Goal: Task Accomplishment & Management: Use online tool/utility

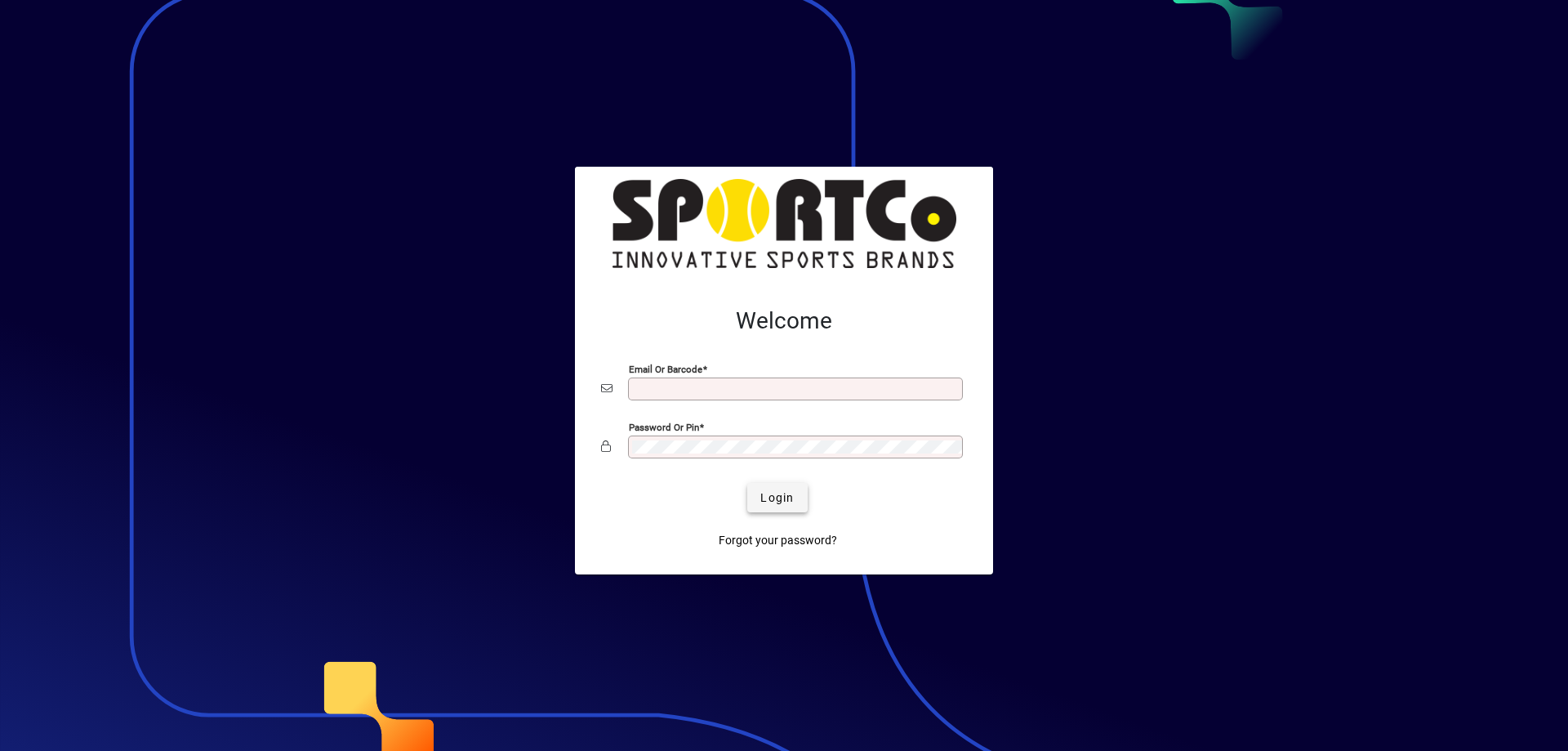
type input "**********"
click at [781, 490] on span "Login" at bounding box center [777, 497] width 33 height 17
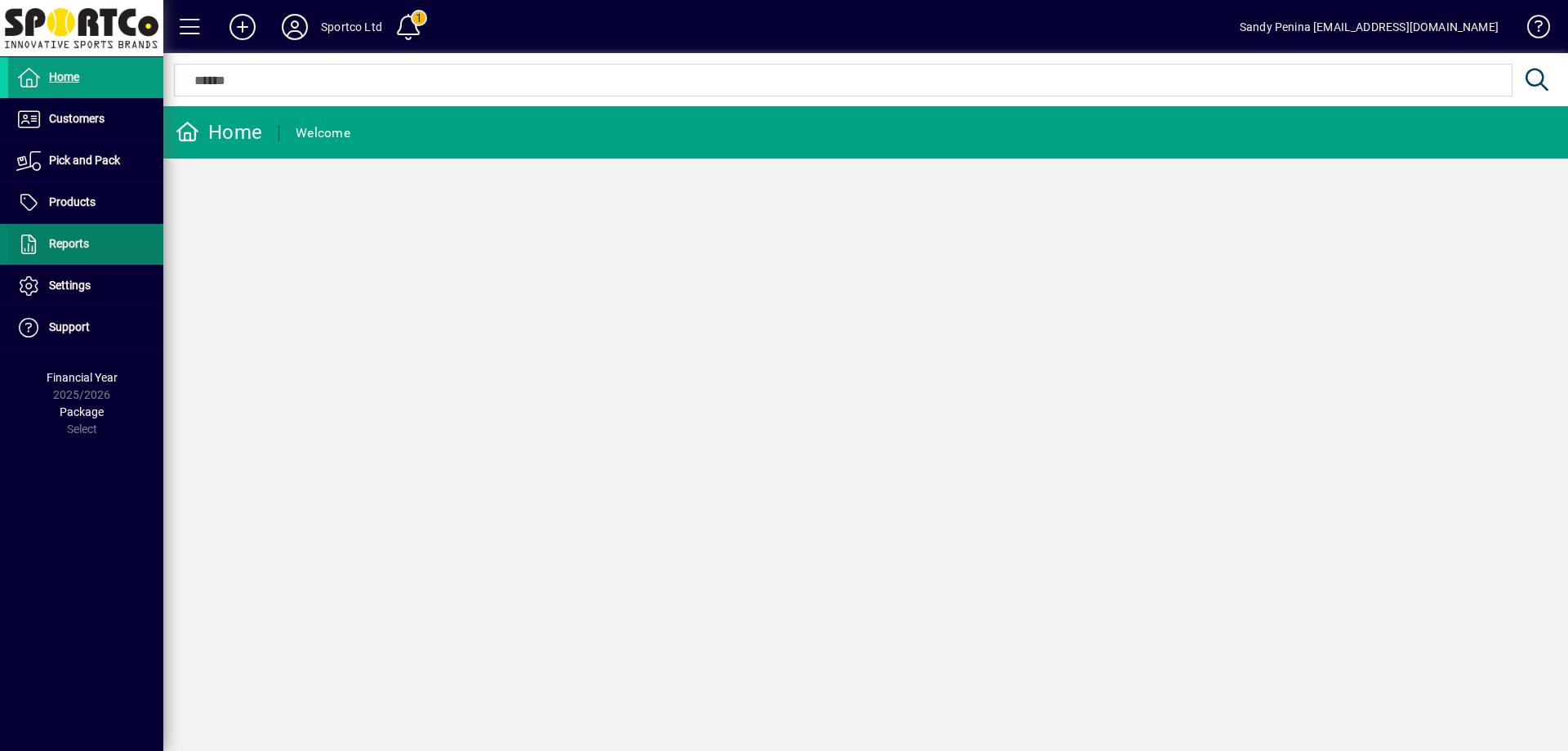
click at [101, 238] on span at bounding box center [85, 244] width 155 height 39
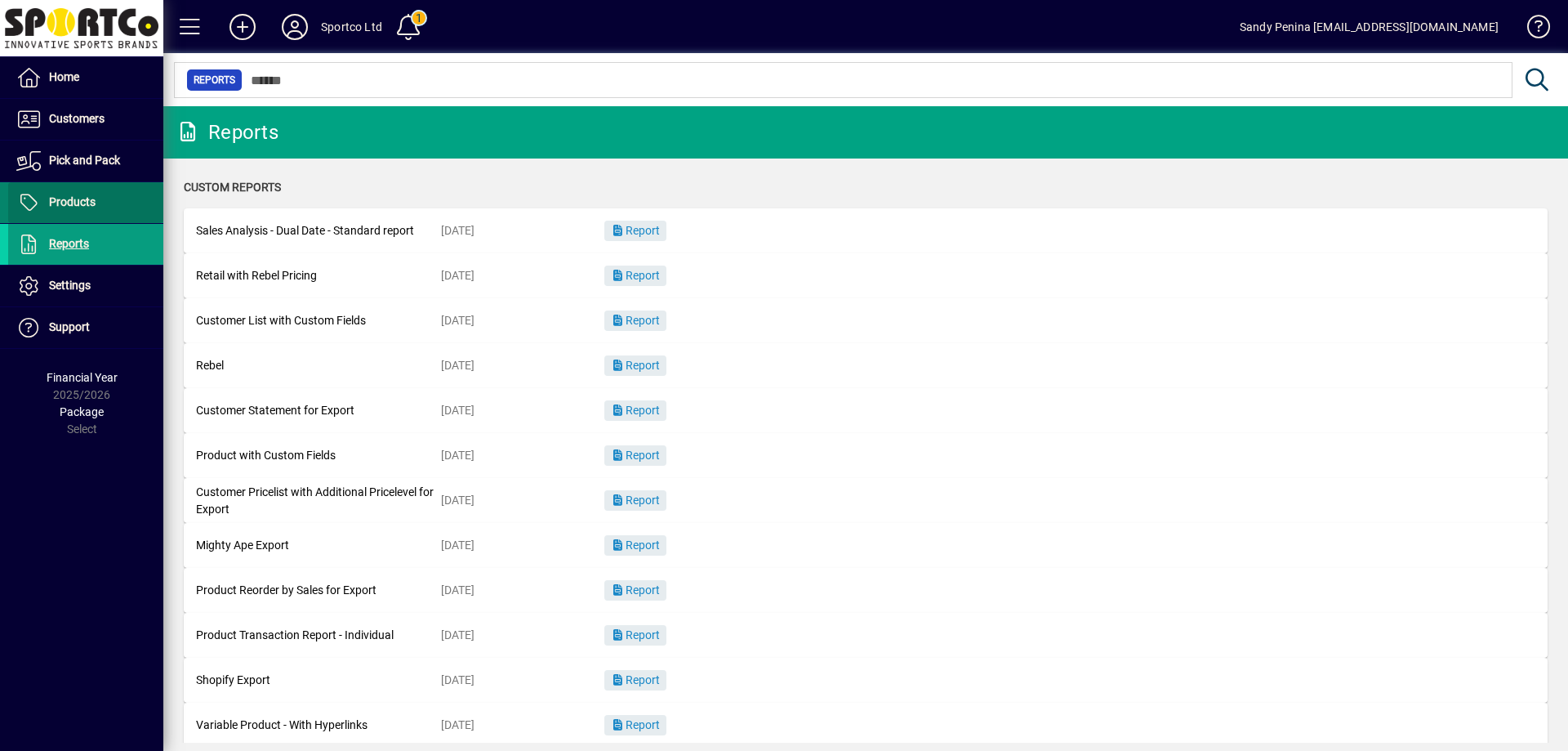
click at [80, 207] on span "Products" at bounding box center [72, 202] width 46 height 13
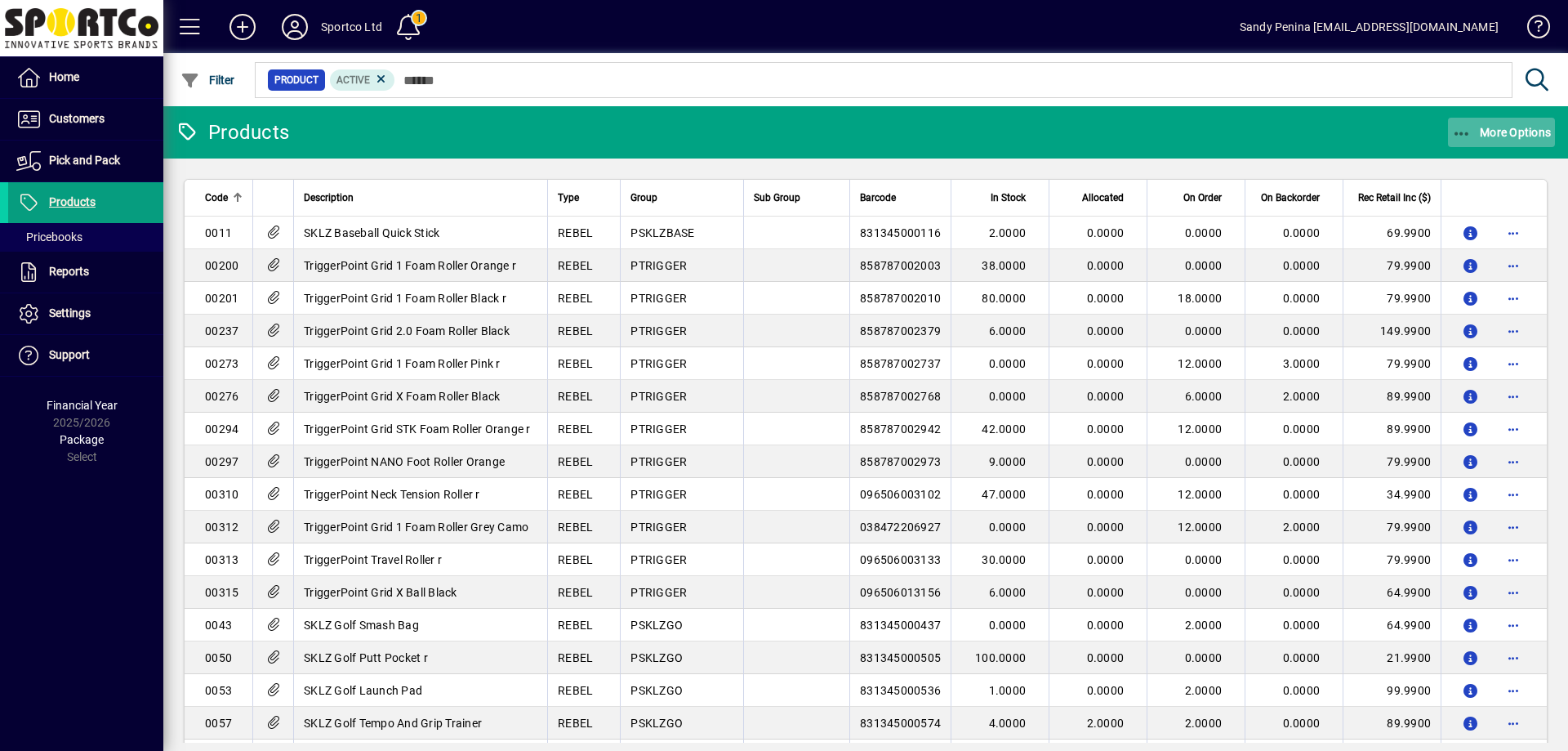
click at [1463, 137] on icon "button" at bounding box center [1462, 134] width 21 height 16
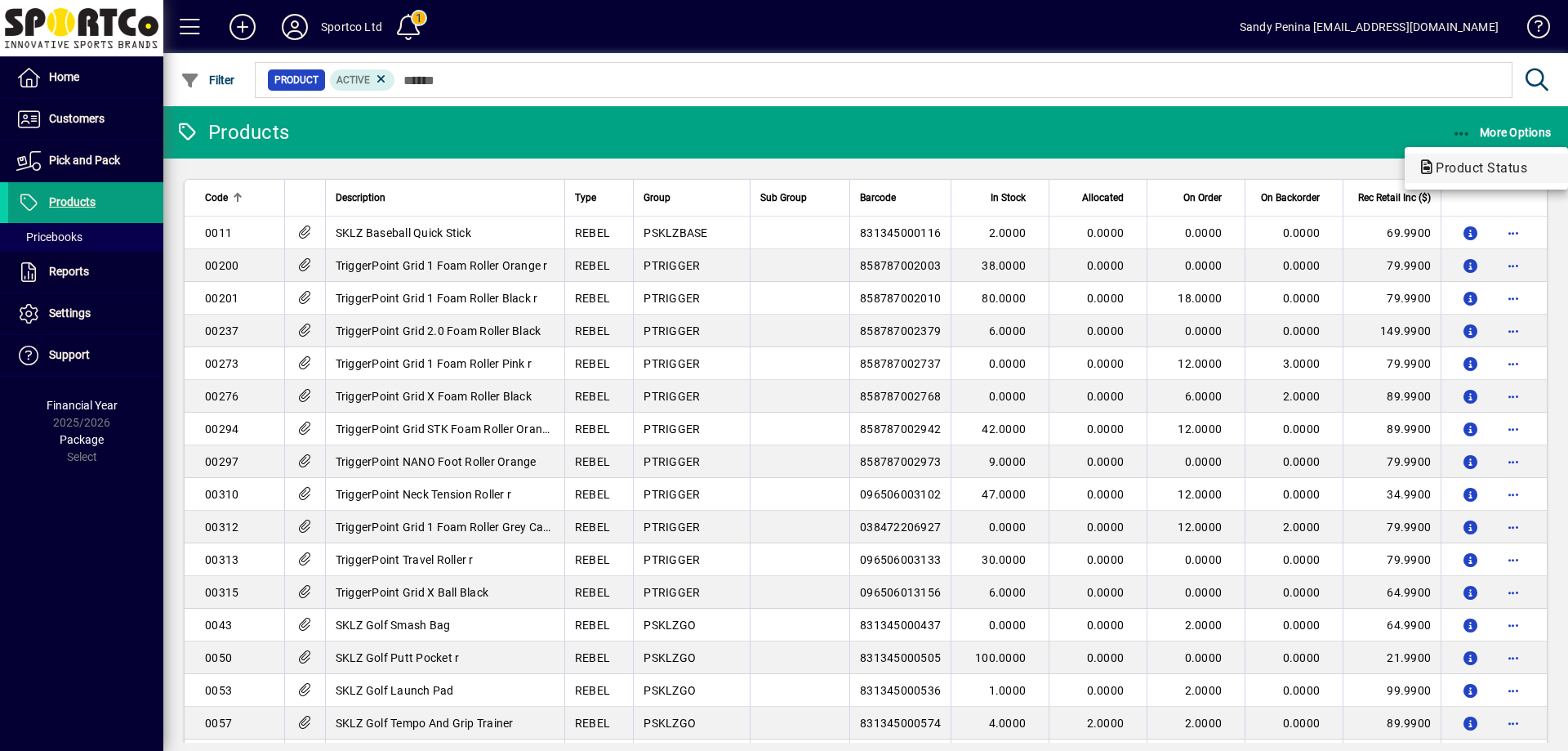
click at [1458, 176] on span "Product Status" at bounding box center [1487, 168] width 138 height 20
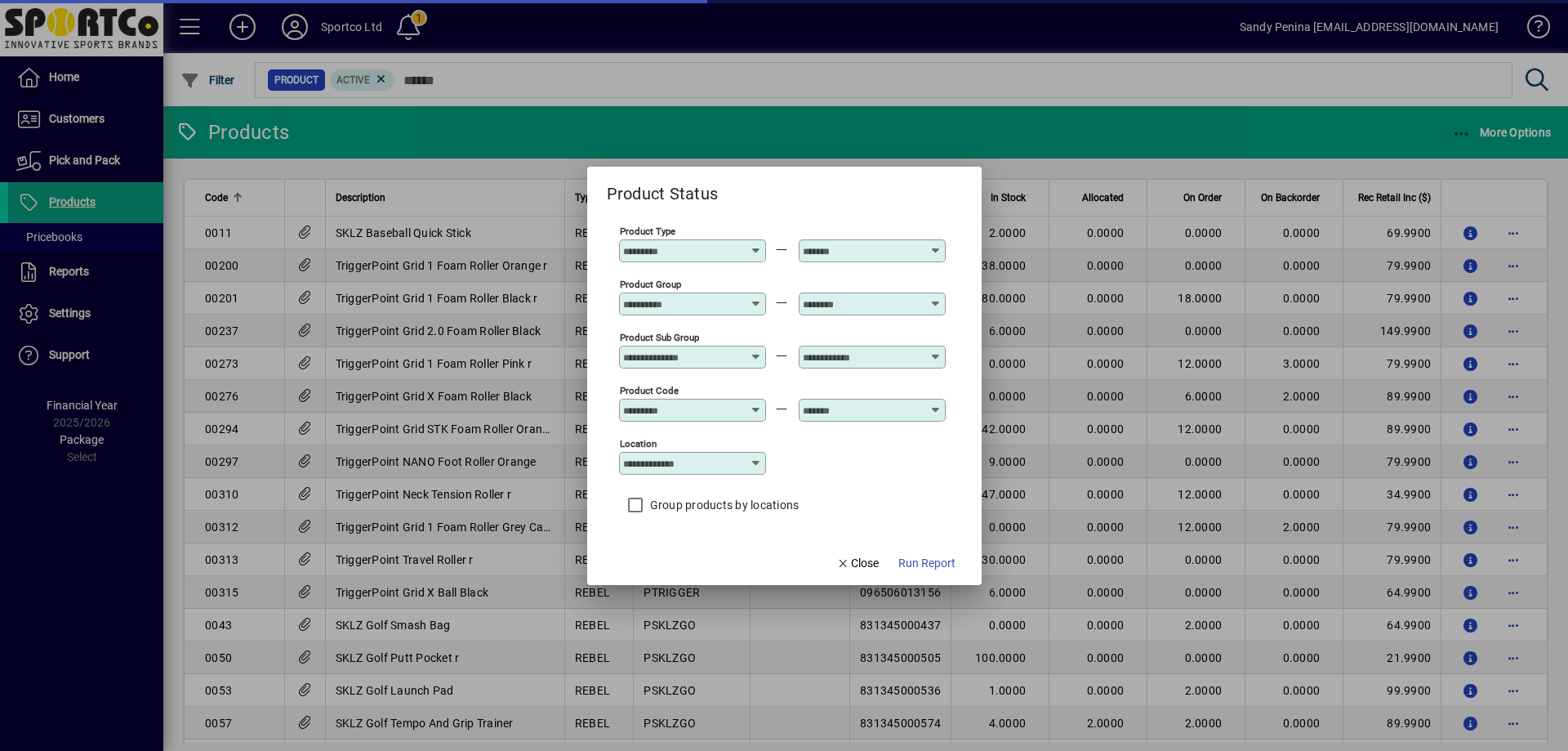
click at [695, 284] on div "Product Group" at bounding box center [693, 295] width 147 height 39
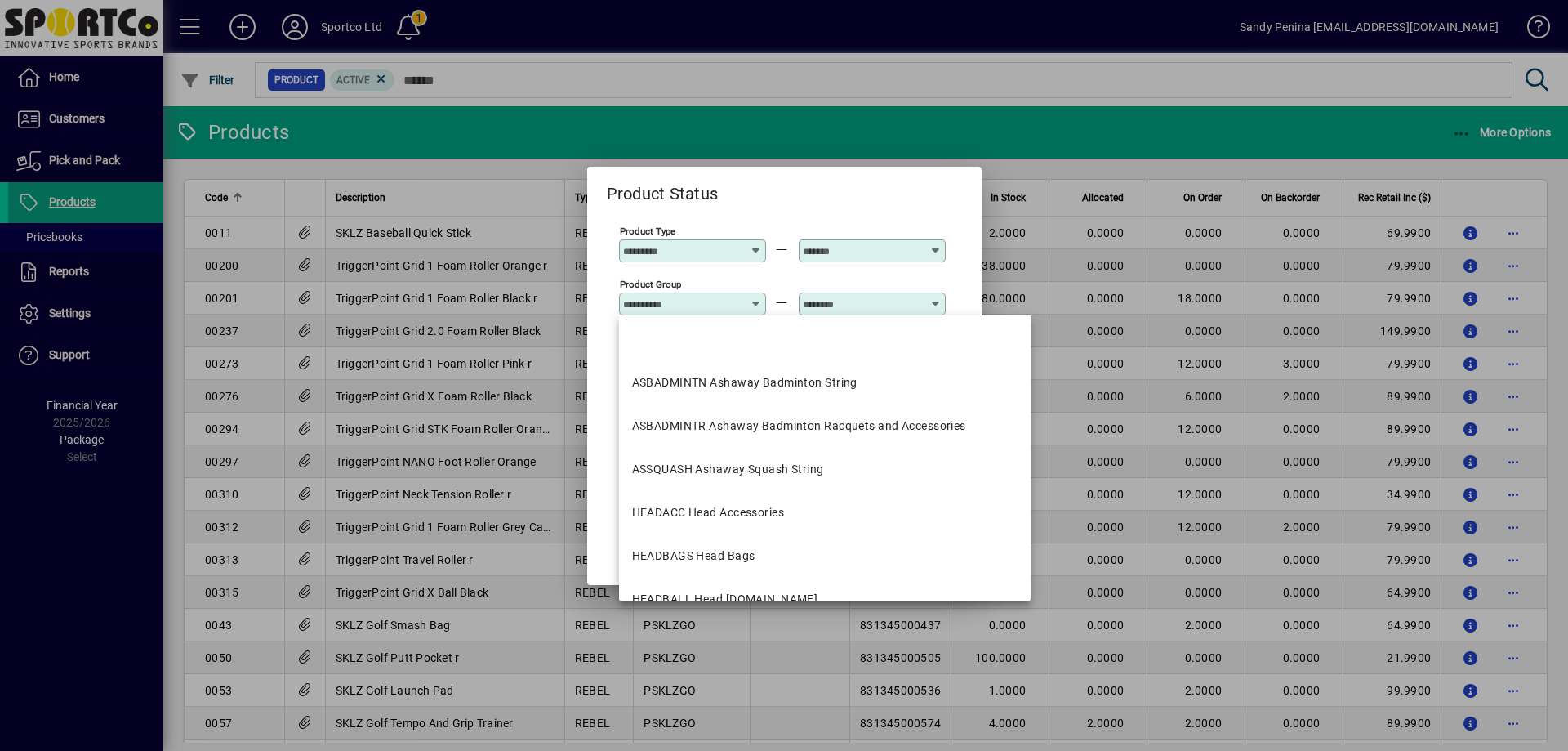
click at [684, 303] on input "Product Group" at bounding box center [683, 303] width 120 height 13
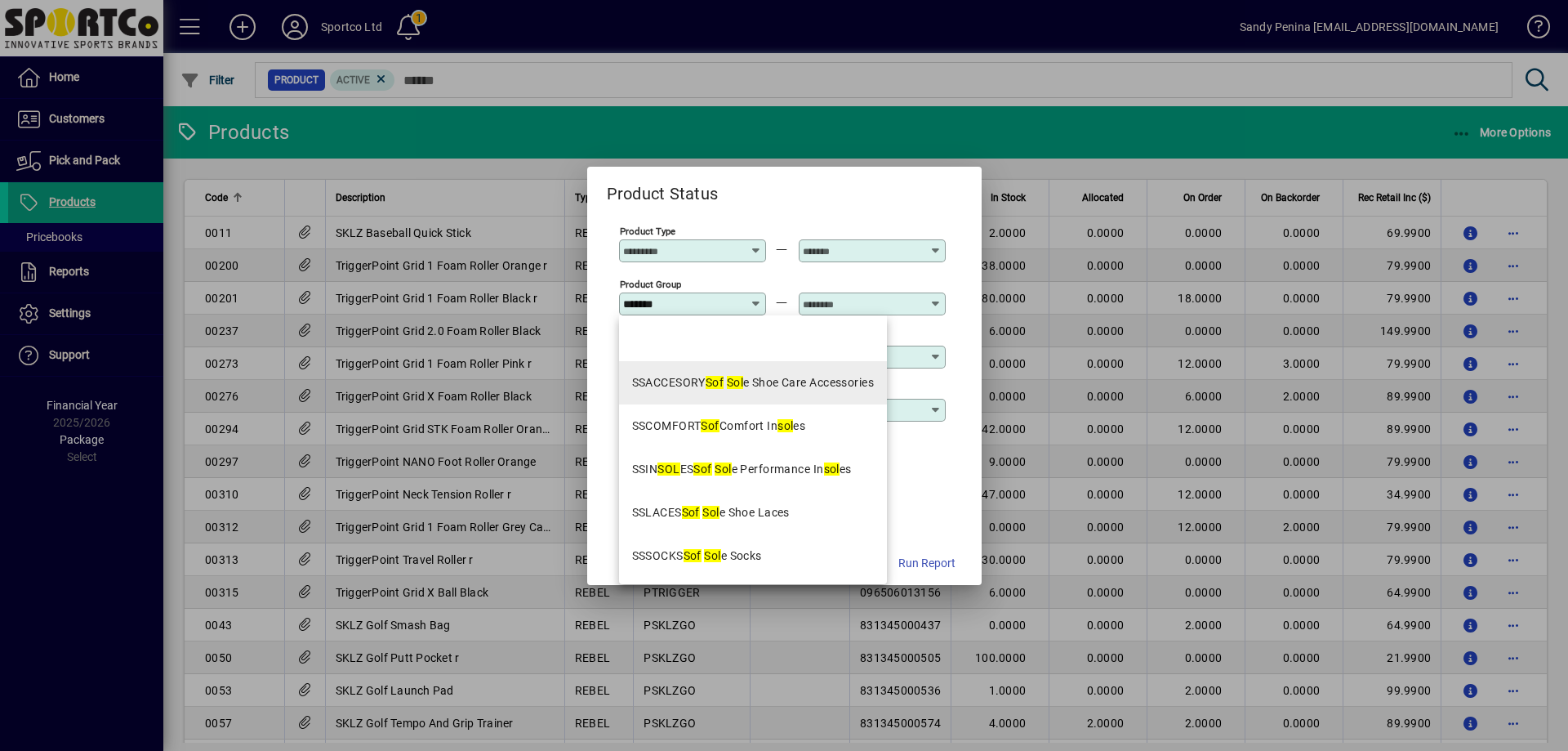
click at [764, 391] on mat-option "SSACCESORY Sof Sol e Shoe Care Accessories" at bounding box center [753, 383] width 269 height 43
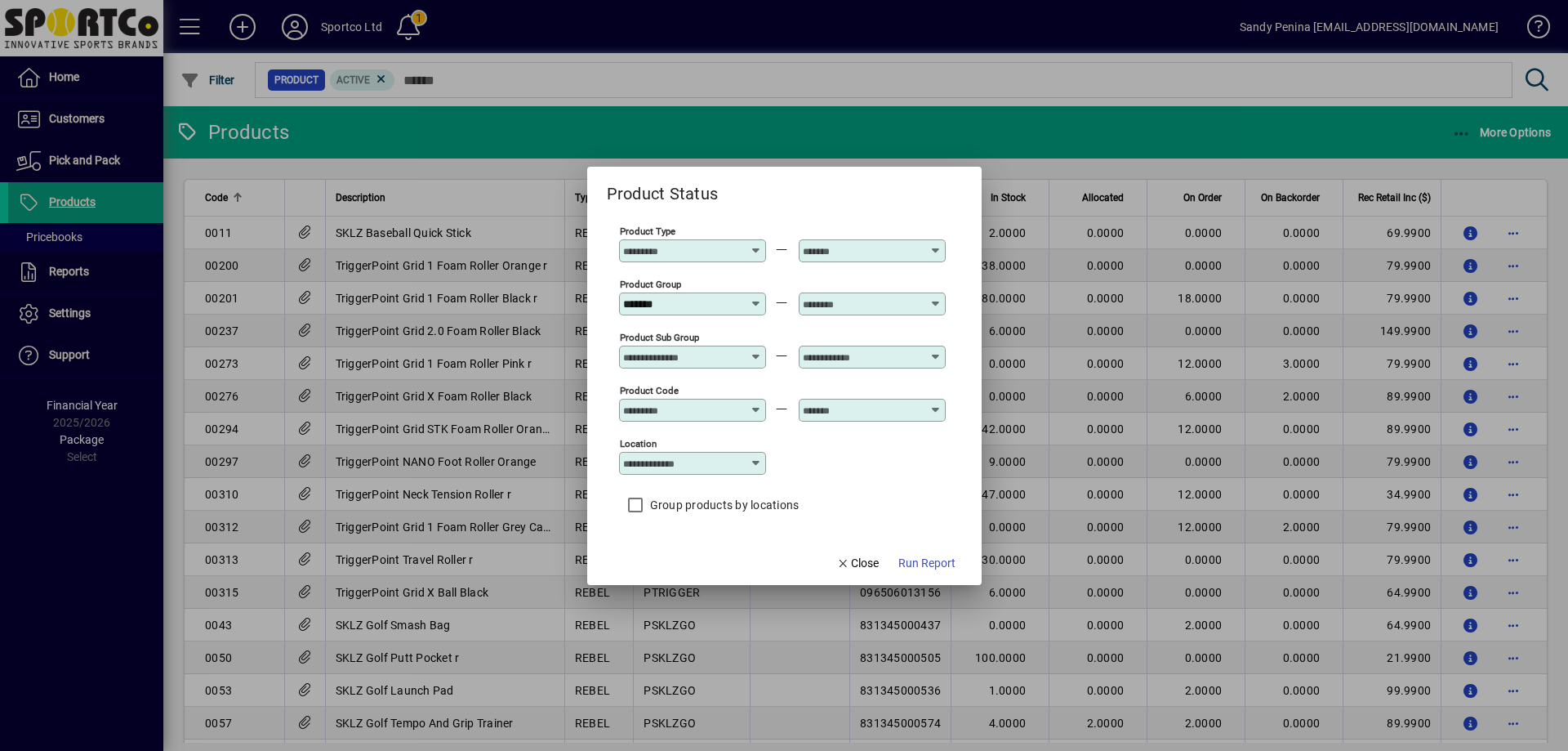
type input "**********"
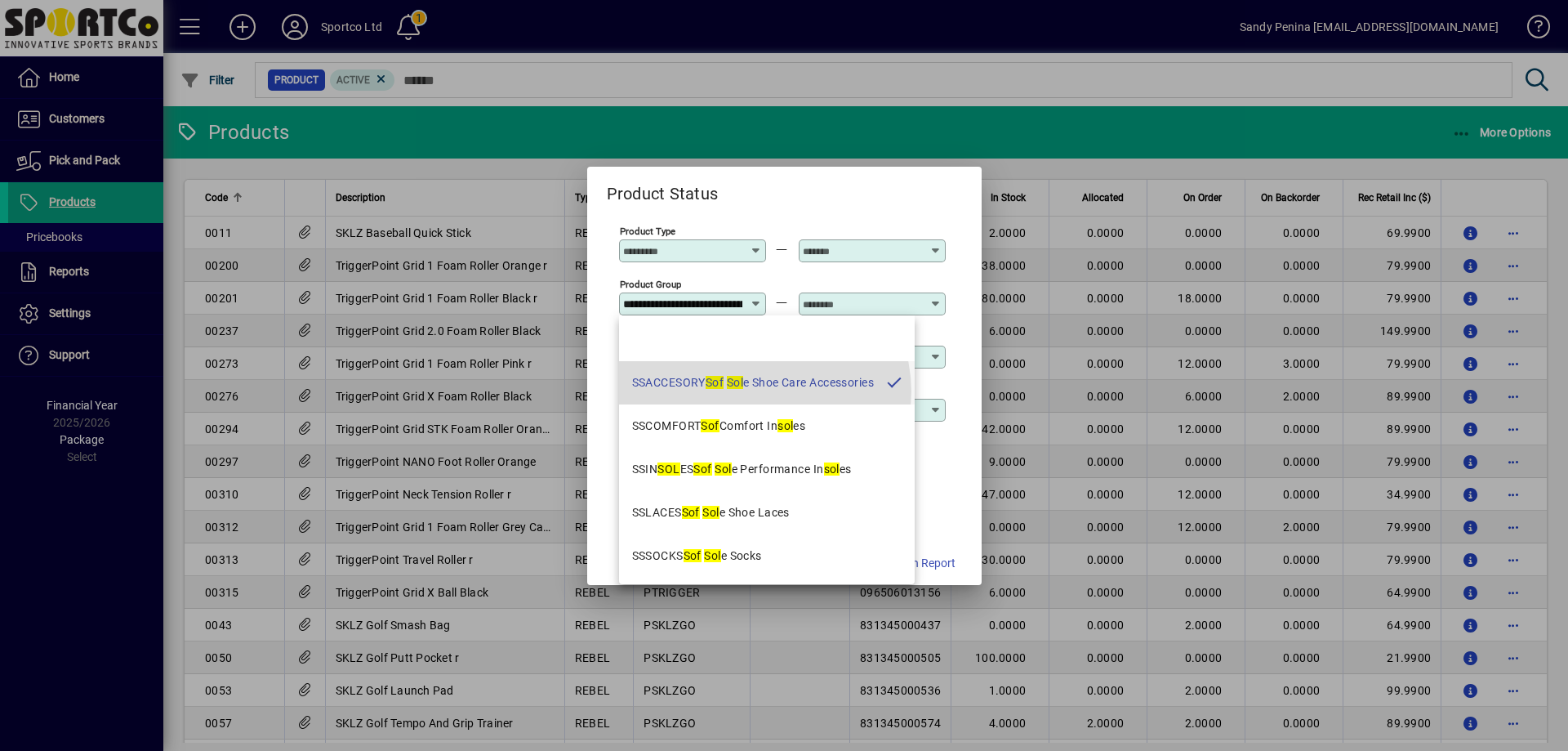
scroll to position [0, 127]
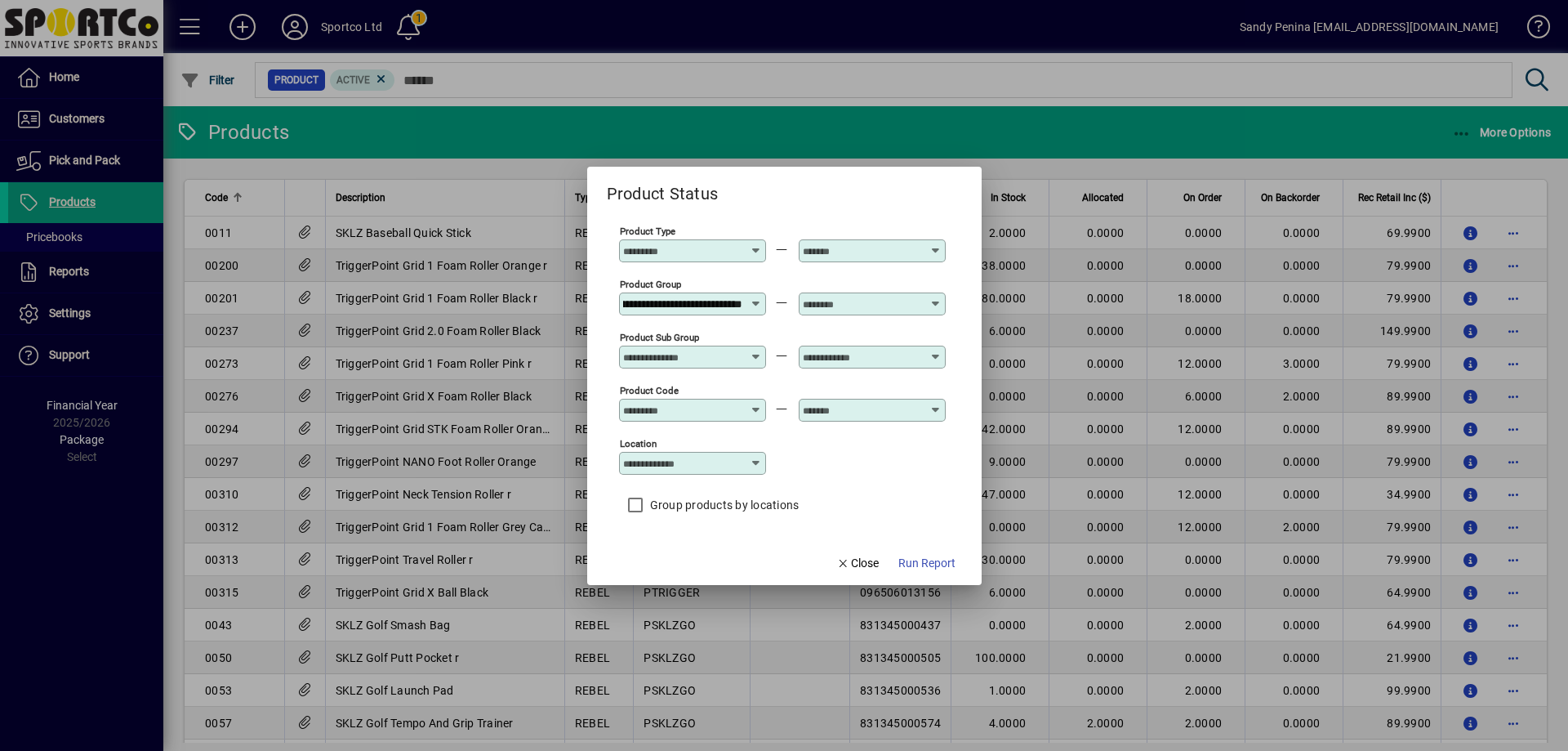
click at [843, 305] on input "text" at bounding box center [863, 303] width 120 height 13
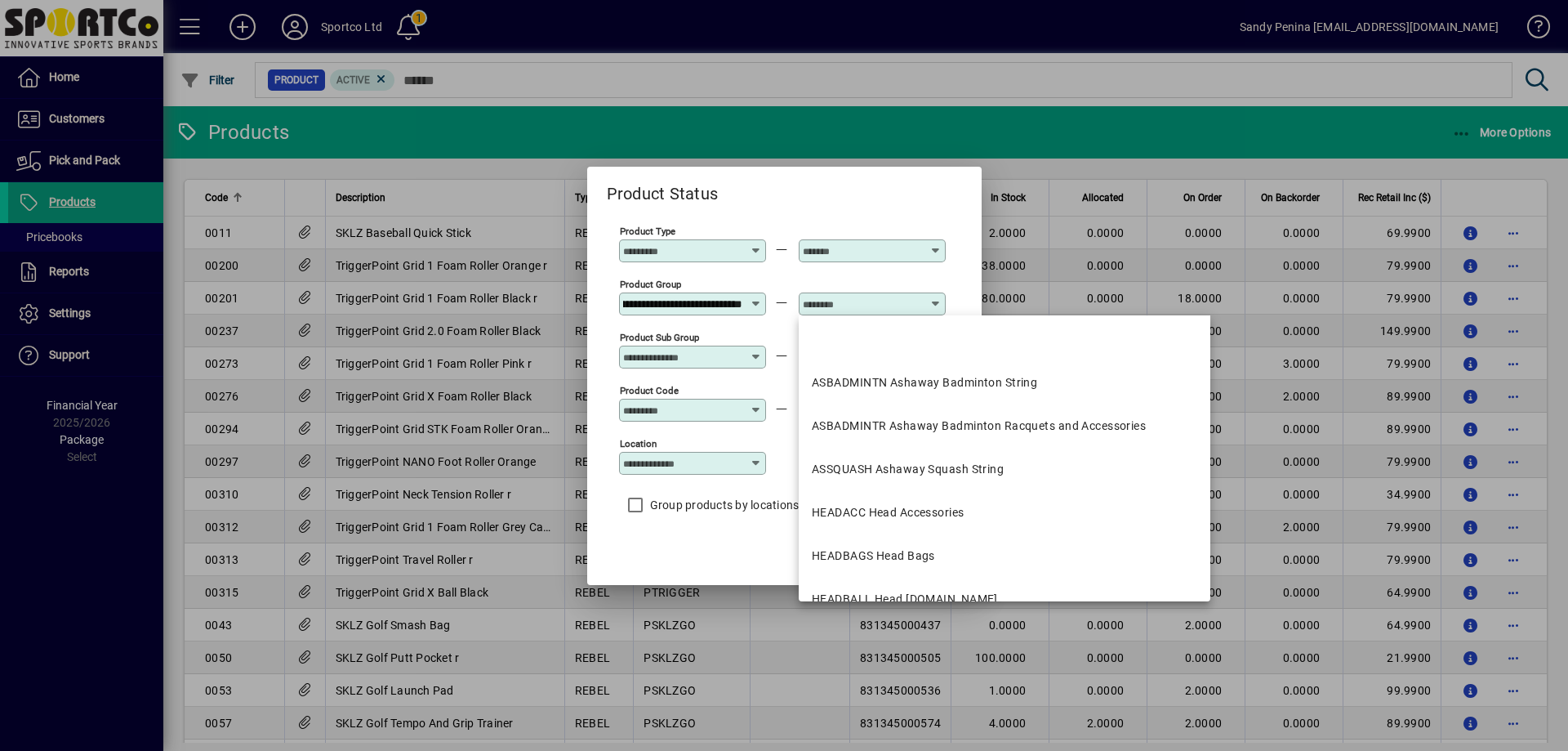
scroll to position [0, 0]
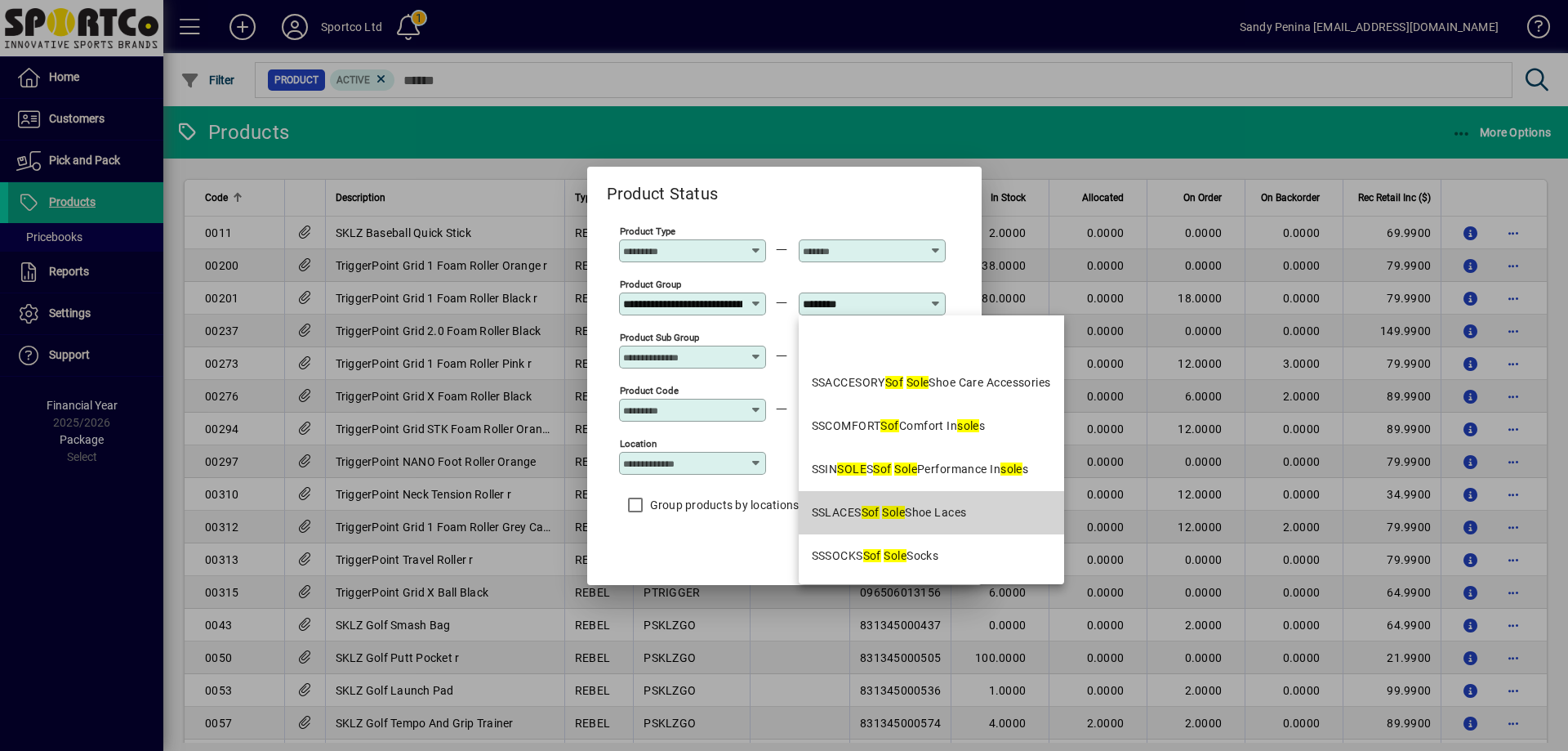
click at [950, 501] on mat-option "SSLACES Sof Sole Shoe Laces" at bounding box center [931, 513] width 265 height 43
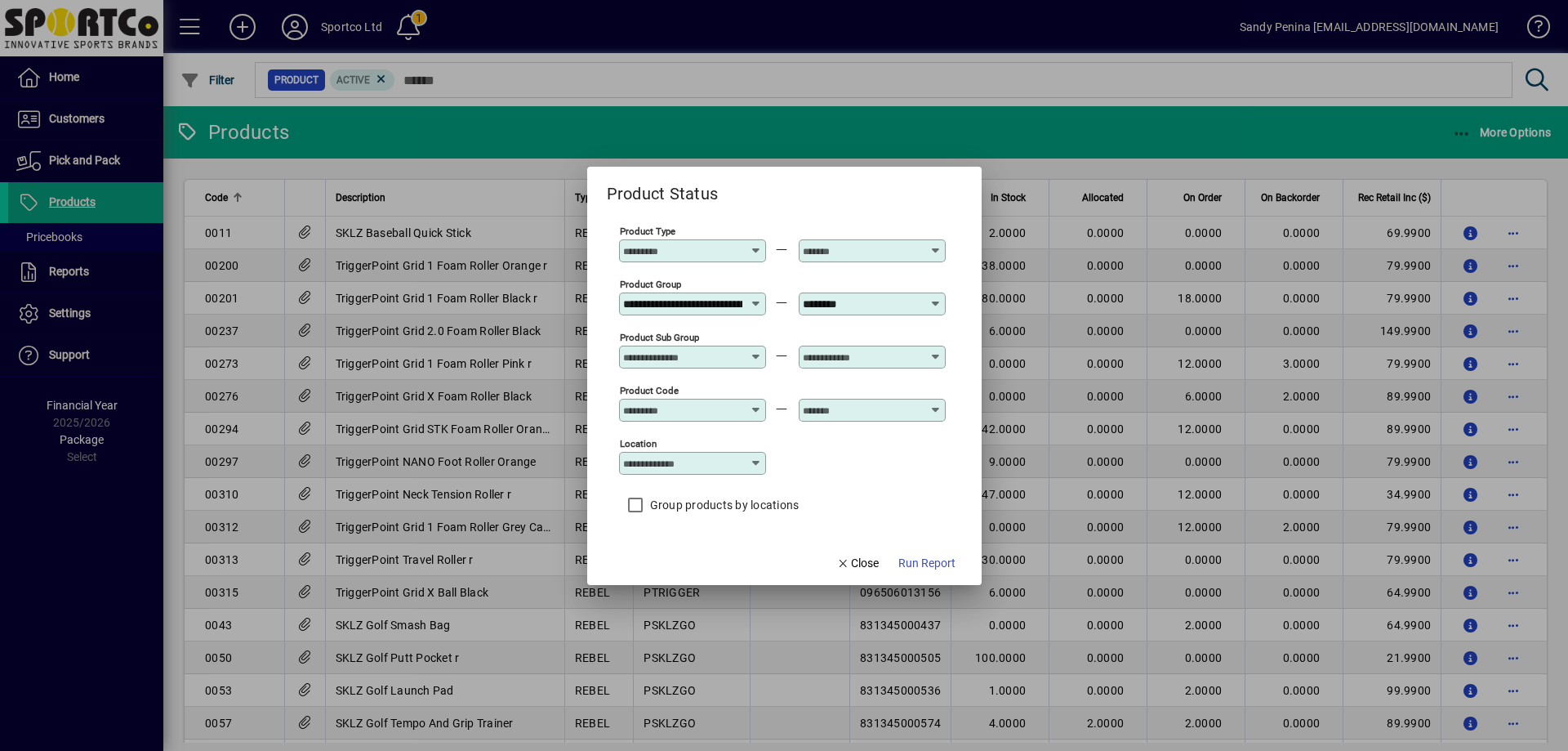
type input "**********"
click at [902, 557] on span "Run Report" at bounding box center [926, 563] width 57 height 17
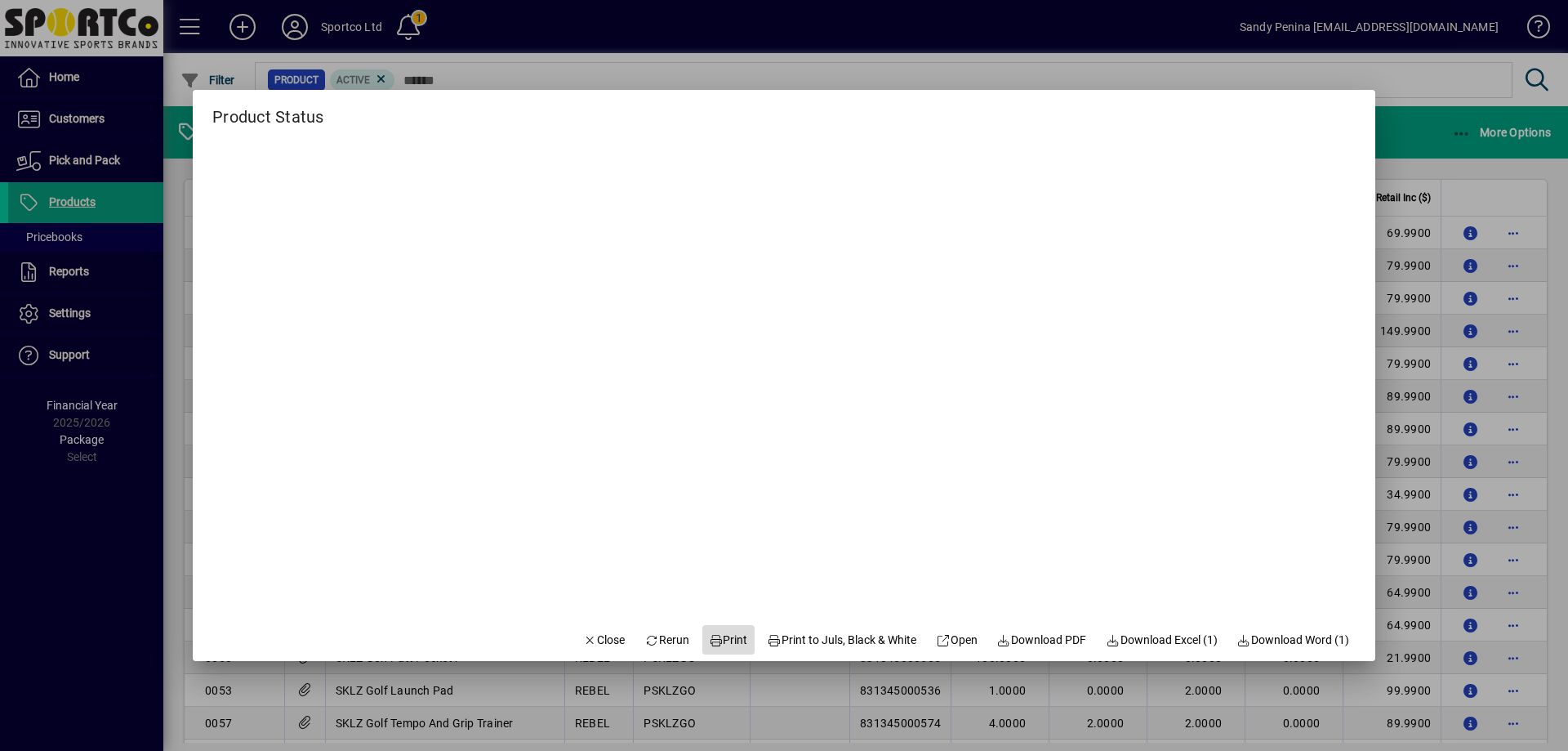
click at [728, 656] on span at bounding box center [729, 640] width 53 height 39
